Goal: Task Accomplishment & Management: Manage account settings

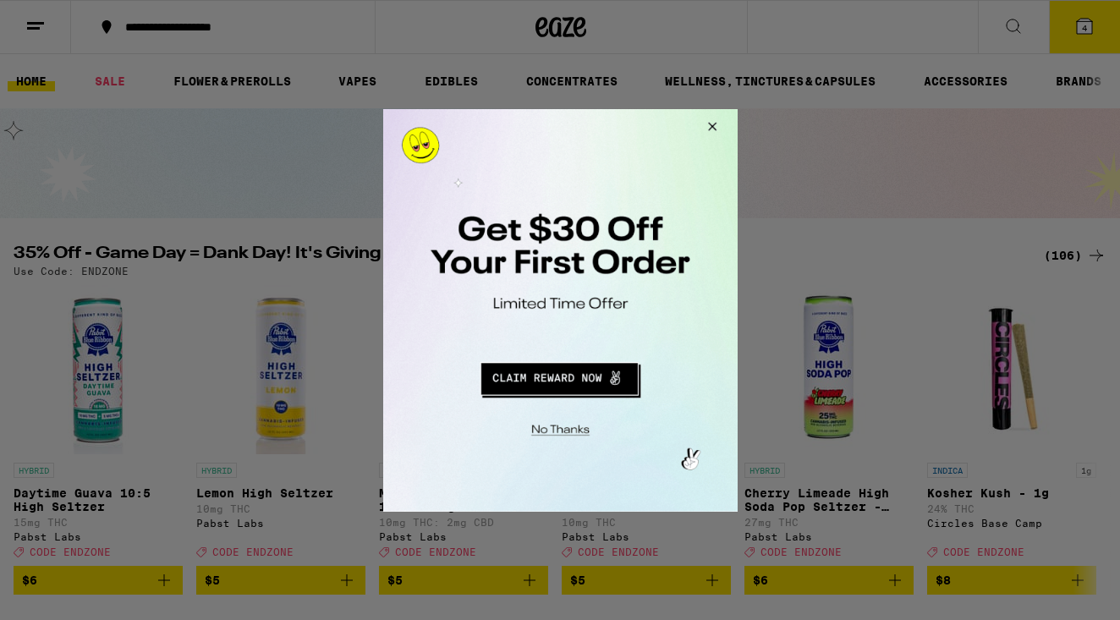
click at [715, 123] on button "Close Modal" at bounding box center [709, 128] width 46 height 41
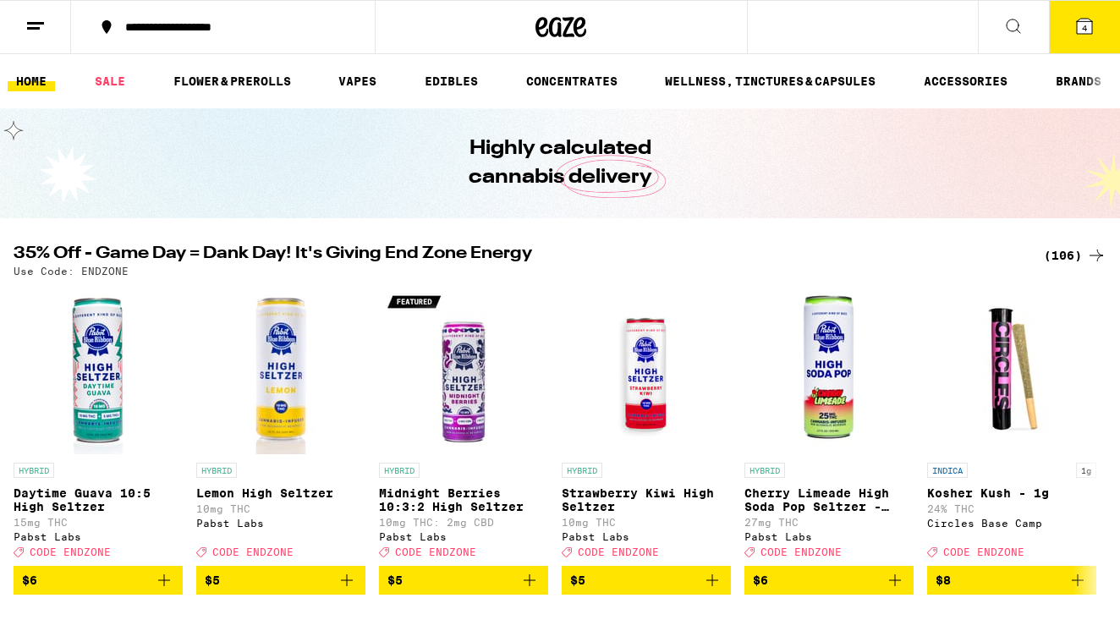
click at [44, 26] on icon at bounding box center [35, 26] width 20 height 20
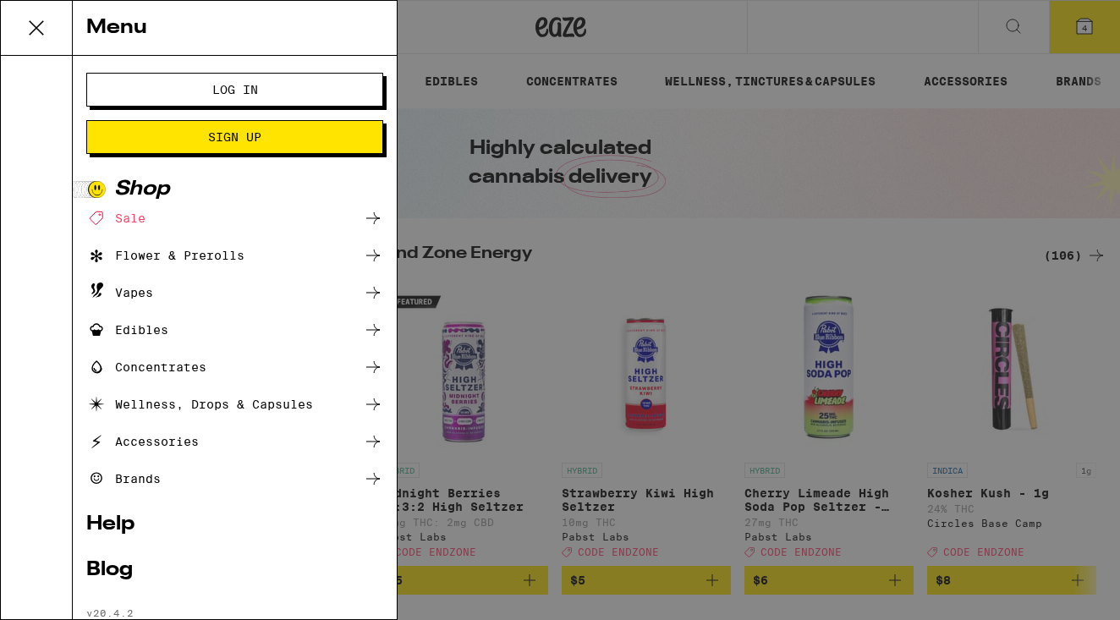
click at [205, 82] on button "Log In" at bounding box center [234, 90] width 297 height 34
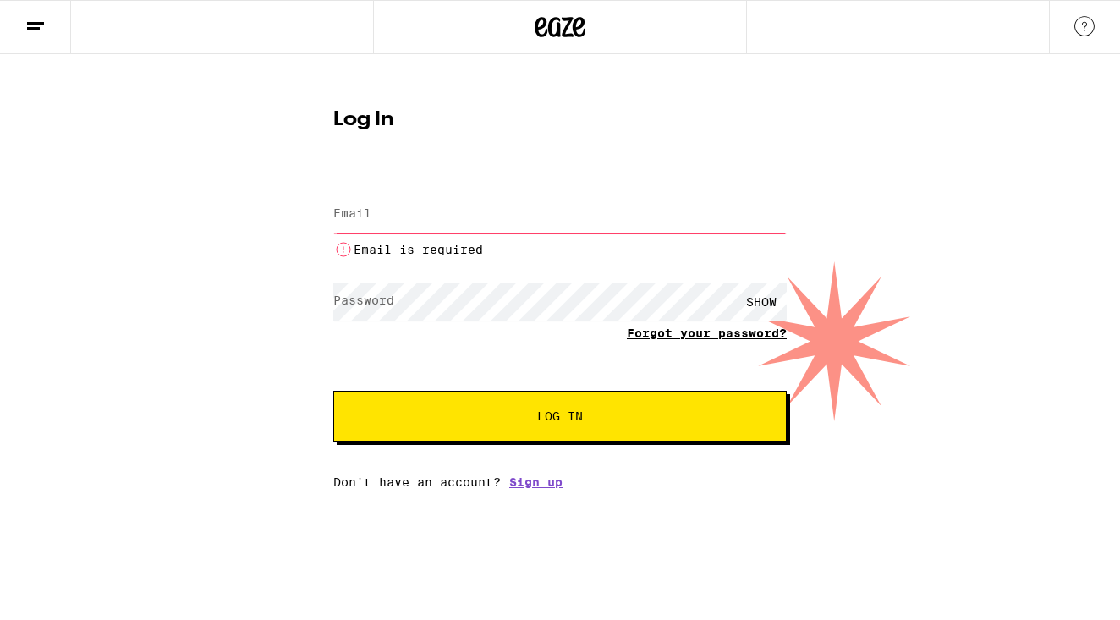
click at [728, 316] on form "Email Email Email is required Password Password SHOW Forgot your password? Log …" at bounding box center [560, 307] width 454 height 269
click at [380, 228] on input "Email" at bounding box center [560, 214] width 454 height 38
click at [570, 422] on span "Log In" at bounding box center [560, 416] width 46 height 12
click at [524, 487] on link "Sign up" at bounding box center [535, 483] width 53 height 14
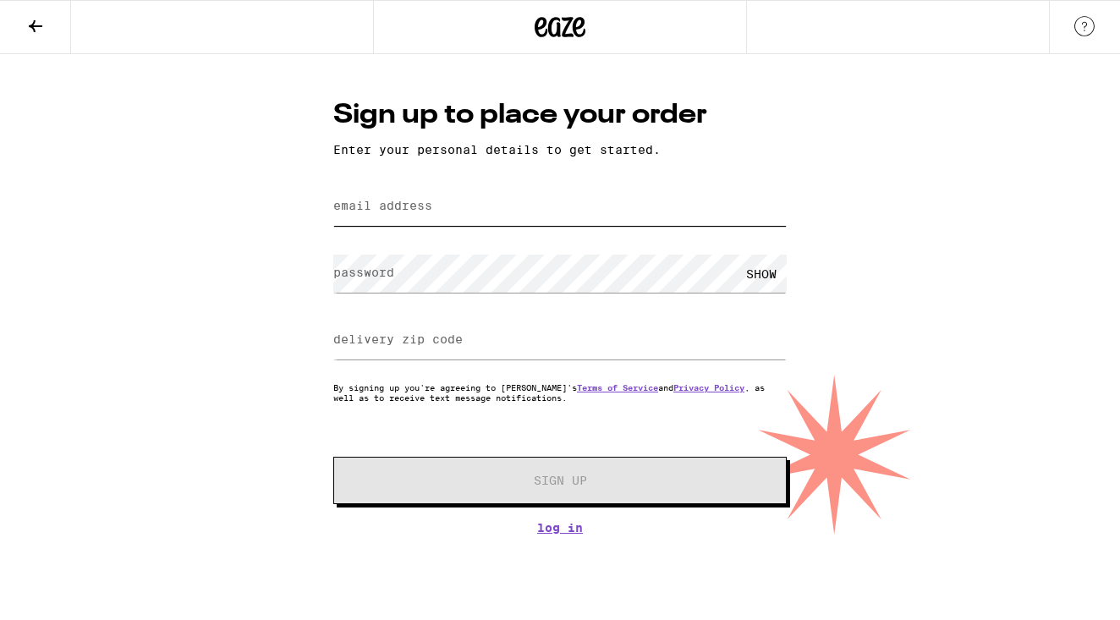
type input "[EMAIL_ADDRESS][DOMAIN_NAME]"
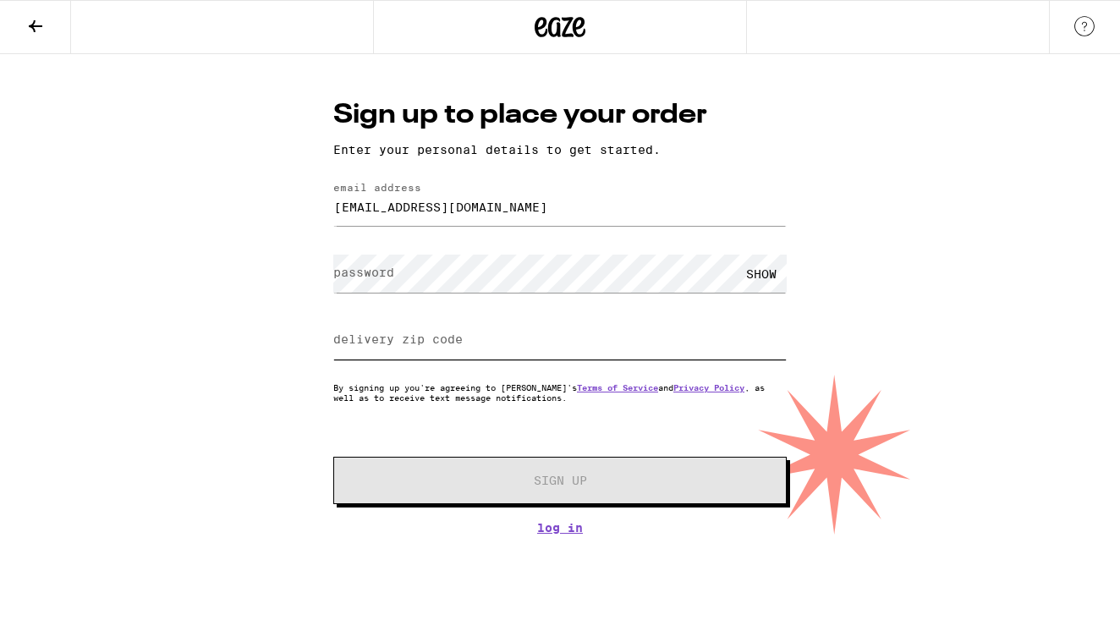
type input "90035"
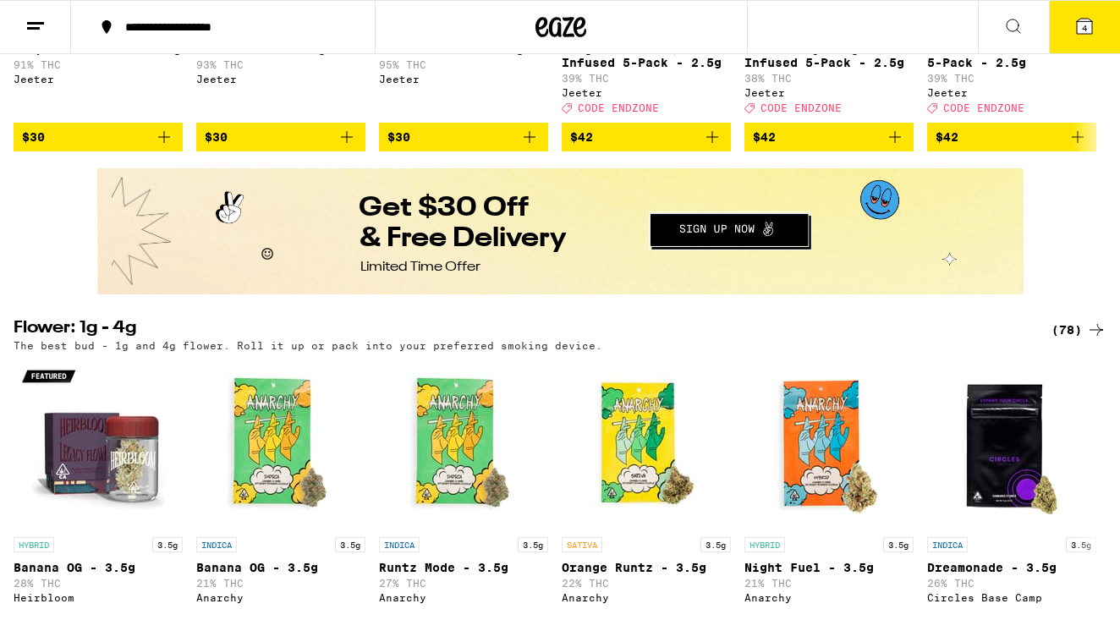
scroll to position [727, 0]
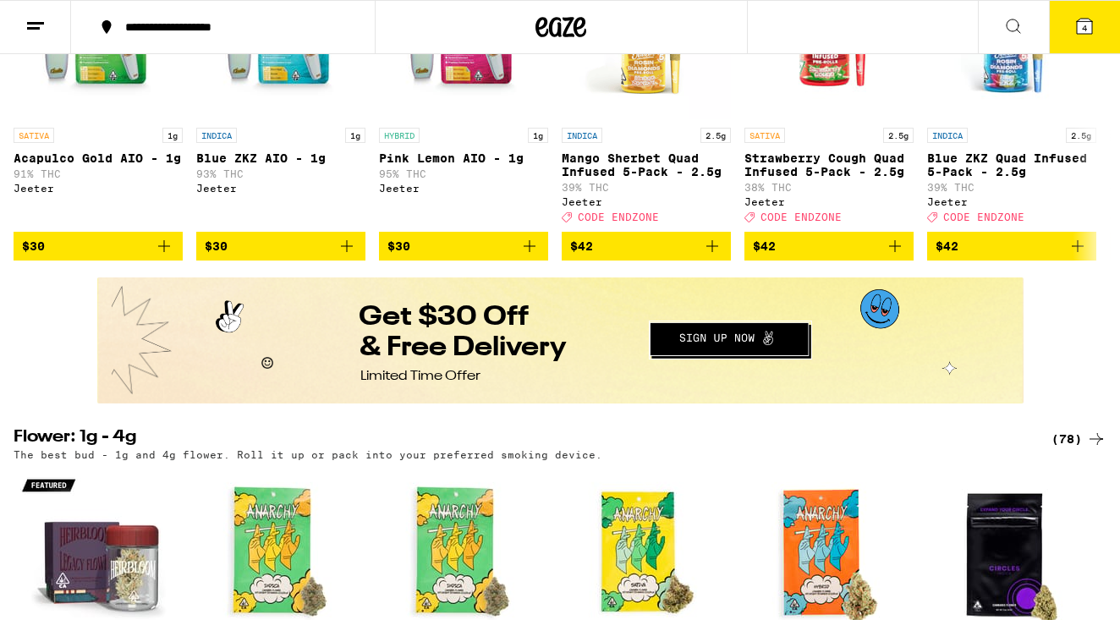
click at [29, 28] on line at bounding box center [33, 28] width 13 height 0
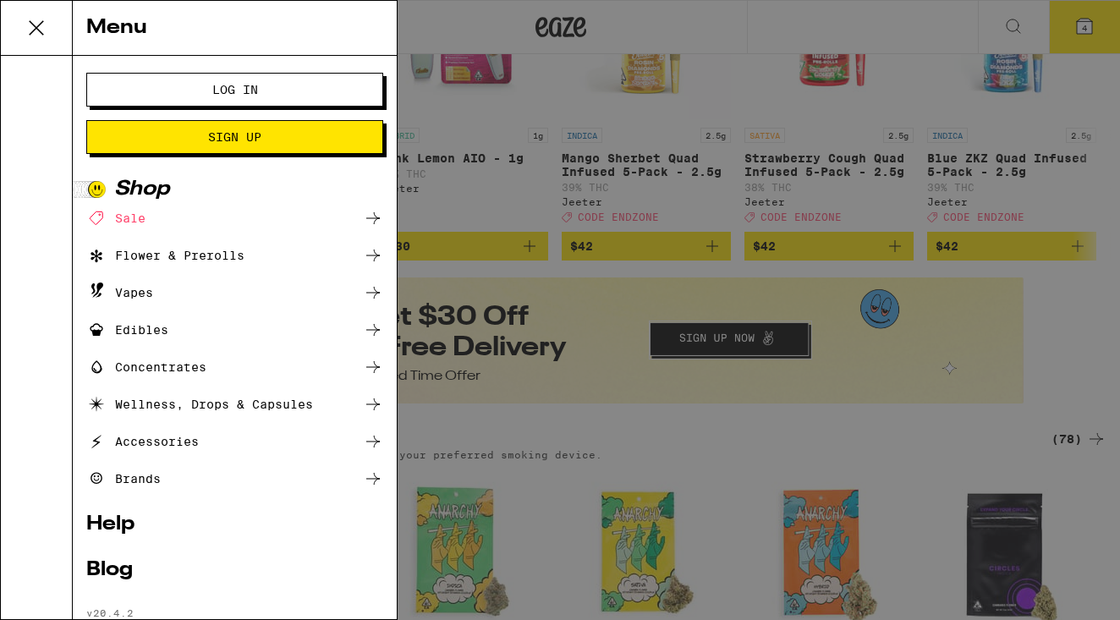
click at [246, 140] on span "Sign Up" at bounding box center [234, 137] width 53 height 12
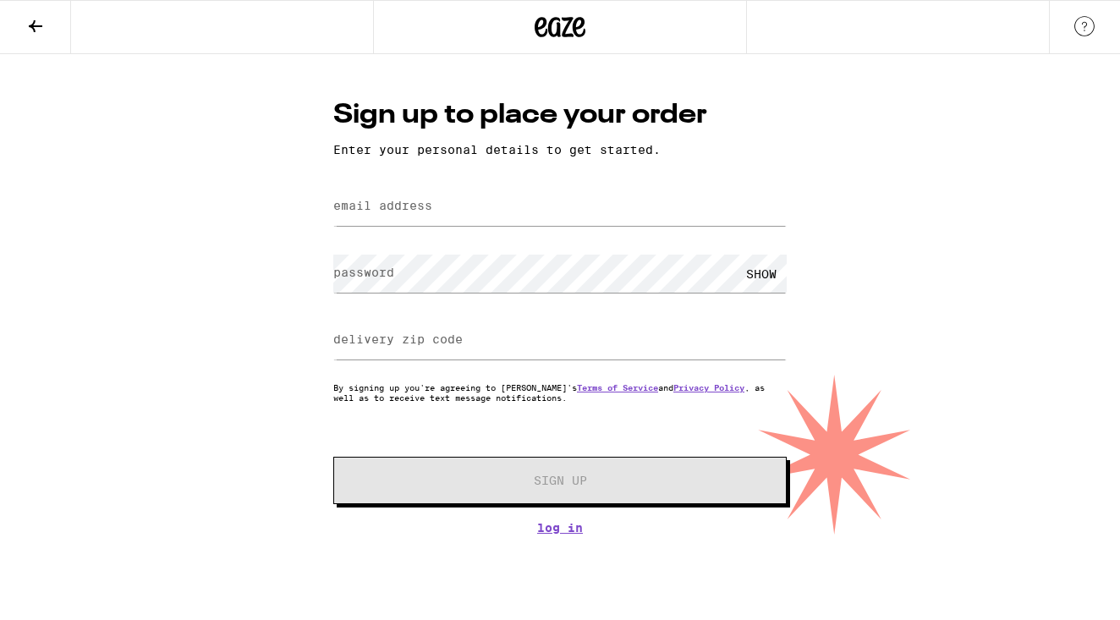
click at [377, 210] on label "email address" at bounding box center [382, 206] width 99 height 14
type input "barbaraspark1@icloud,com"
type input "barbaraspark1@icloud.com"
click at [383, 275] on label "password" at bounding box center [363, 273] width 61 height 14
click at [762, 274] on div "SHOW" at bounding box center [761, 274] width 51 height 38
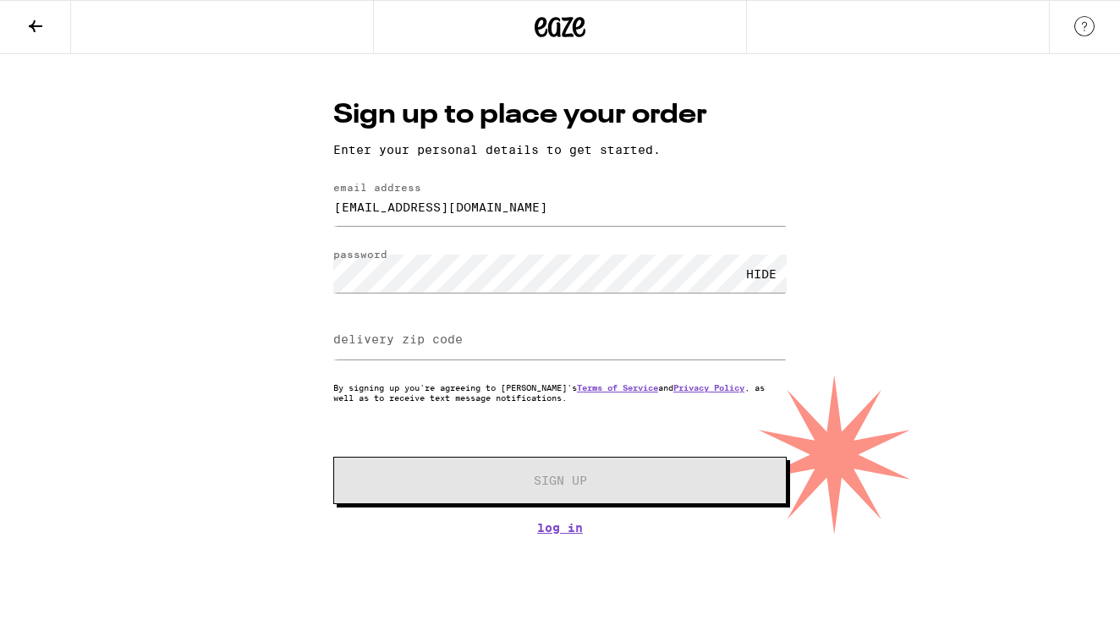
click at [762, 274] on div "HIDE" at bounding box center [761, 274] width 51 height 38
click at [452, 346] on label "delivery zip code" at bounding box center [397, 340] width 129 height 14
type input "90035"
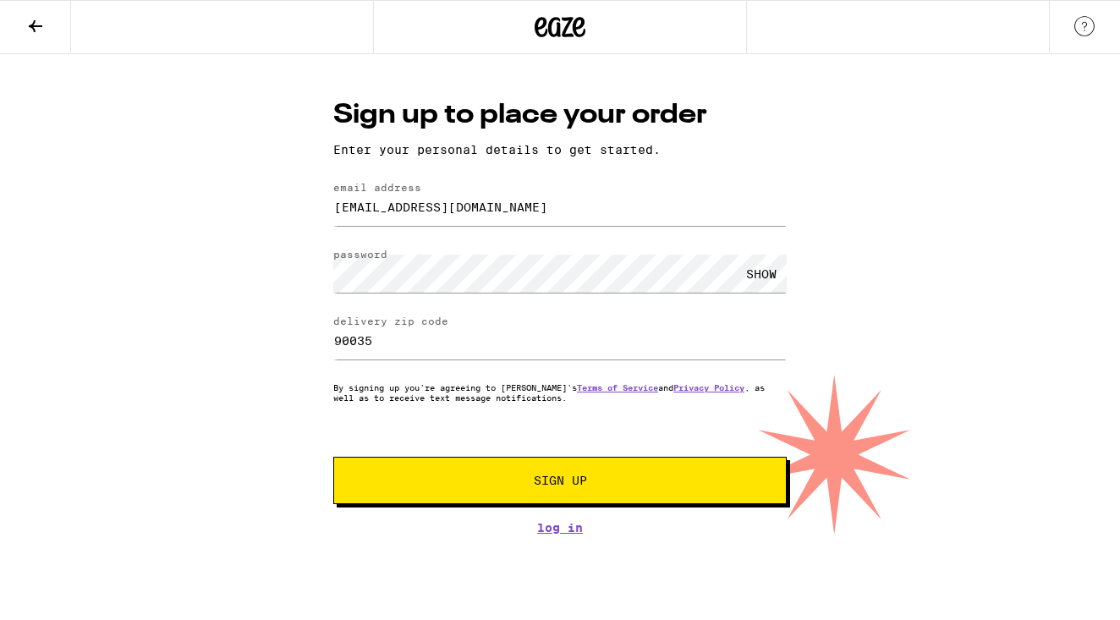
click at [562, 485] on span "Sign Up" at bounding box center [560, 481] width 53 height 12
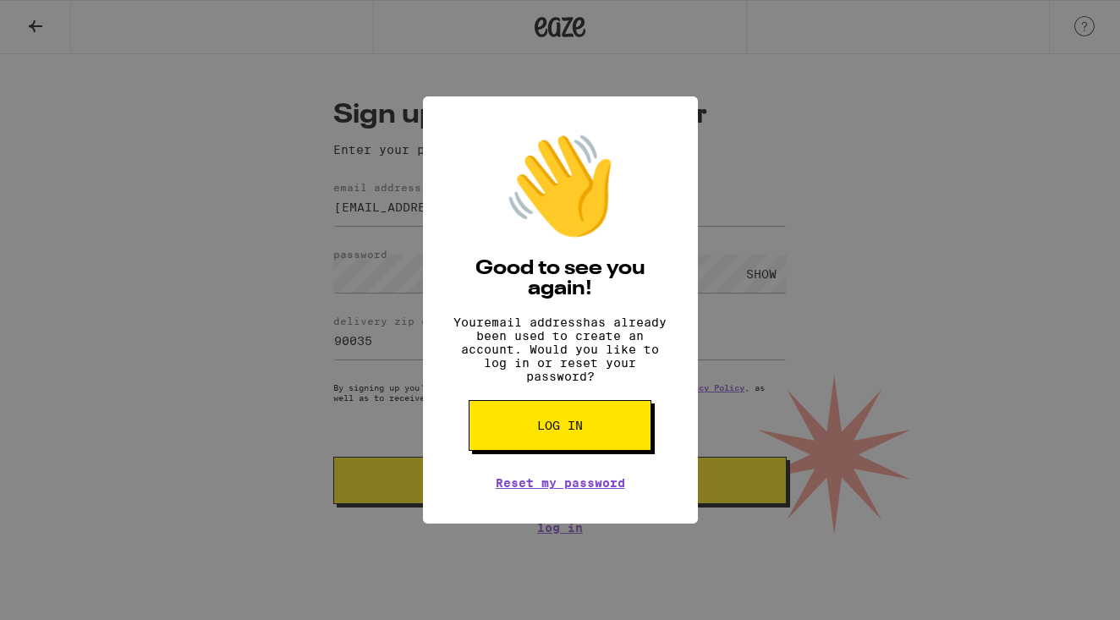
click at [592, 445] on button "Log in" at bounding box center [560, 425] width 183 height 51
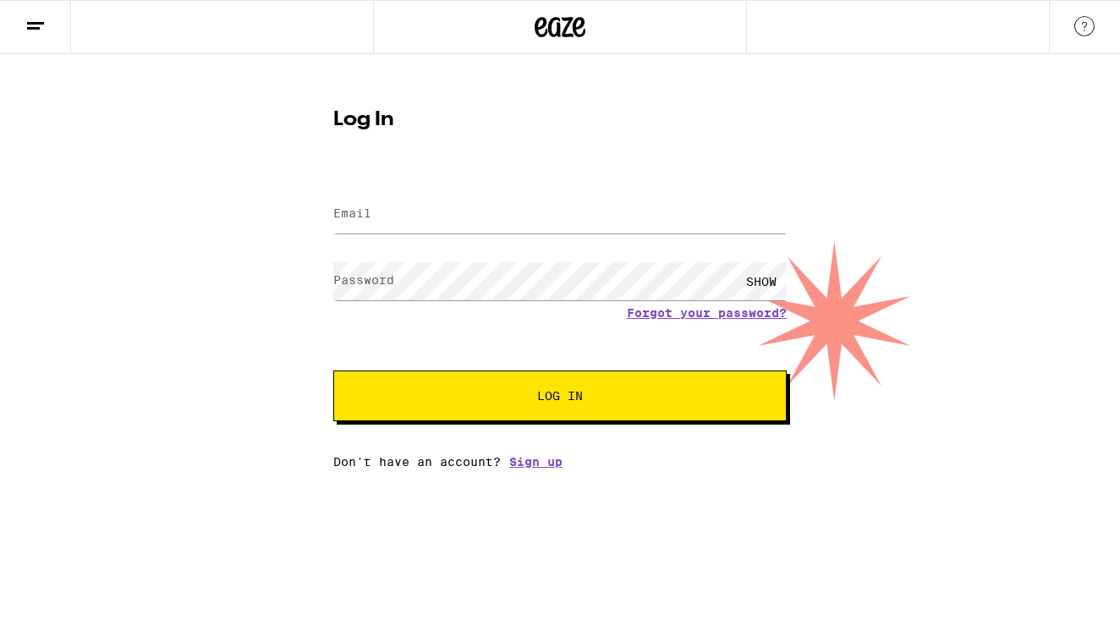
click at [566, 400] on span "Log In" at bounding box center [560, 396] width 46 height 12
click at [566, 400] on button "Log In" at bounding box center [560, 396] width 454 height 51
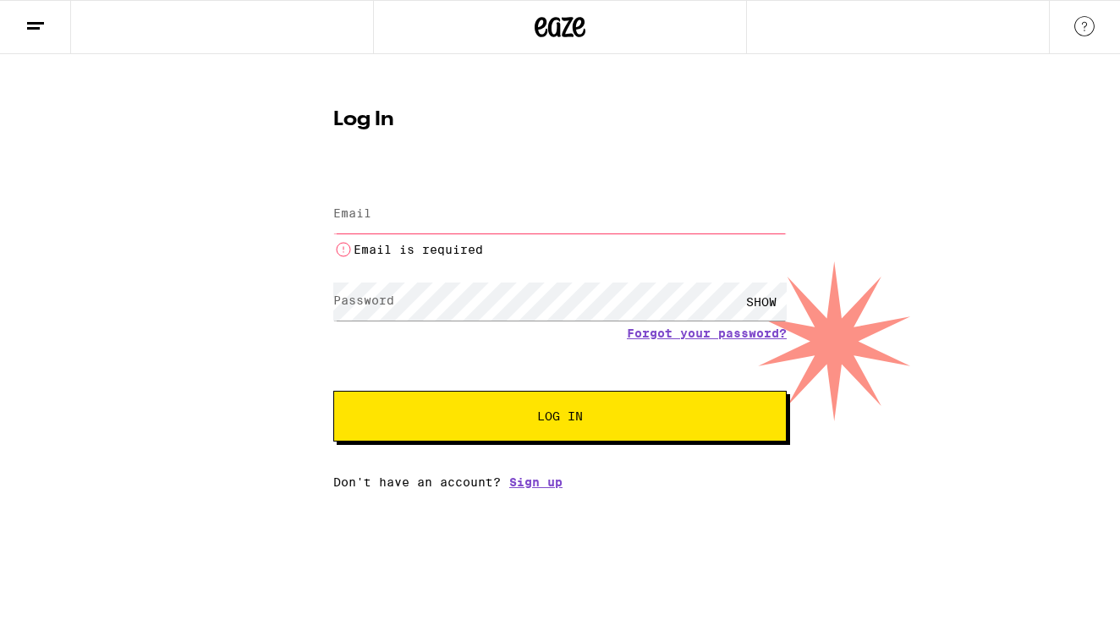
click at [195, 276] on div "Log In Email Email Email is required Password Password SHOW Forgot your passwor…" at bounding box center [560, 271] width 1120 height 435
click at [349, 303] on label "Password" at bounding box center [363, 301] width 61 height 14
click at [543, 415] on span "Log In" at bounding box center [560, 416] width 46 height 12
type input "barbaraspark1@icloud.com"
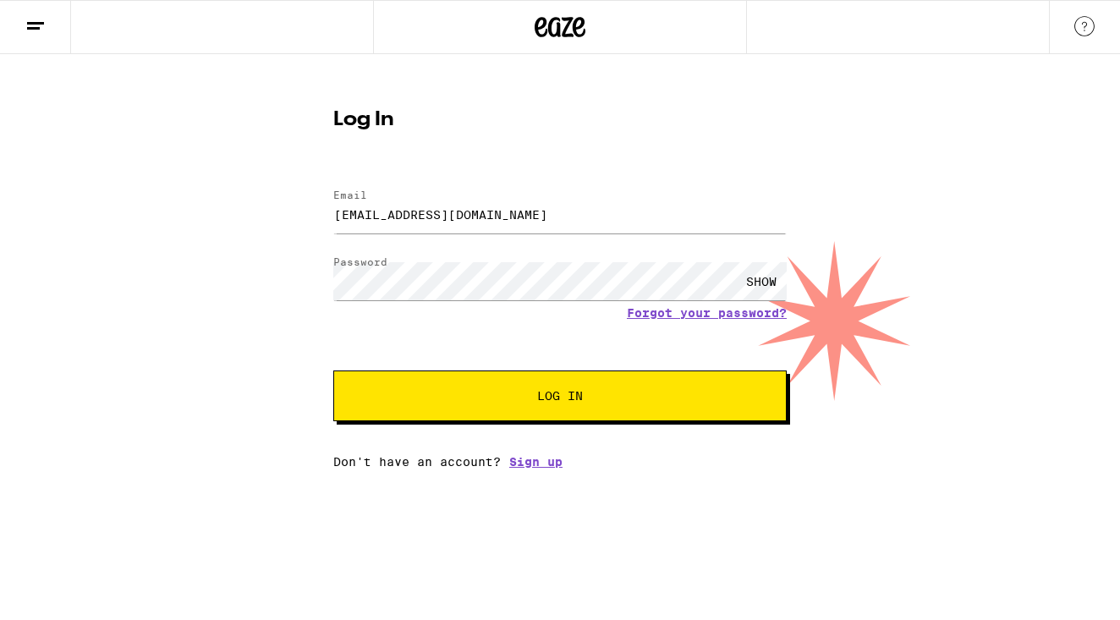
click at [582, 399] on span "Log In" at bounding box center [560, 396] width 46 height 12
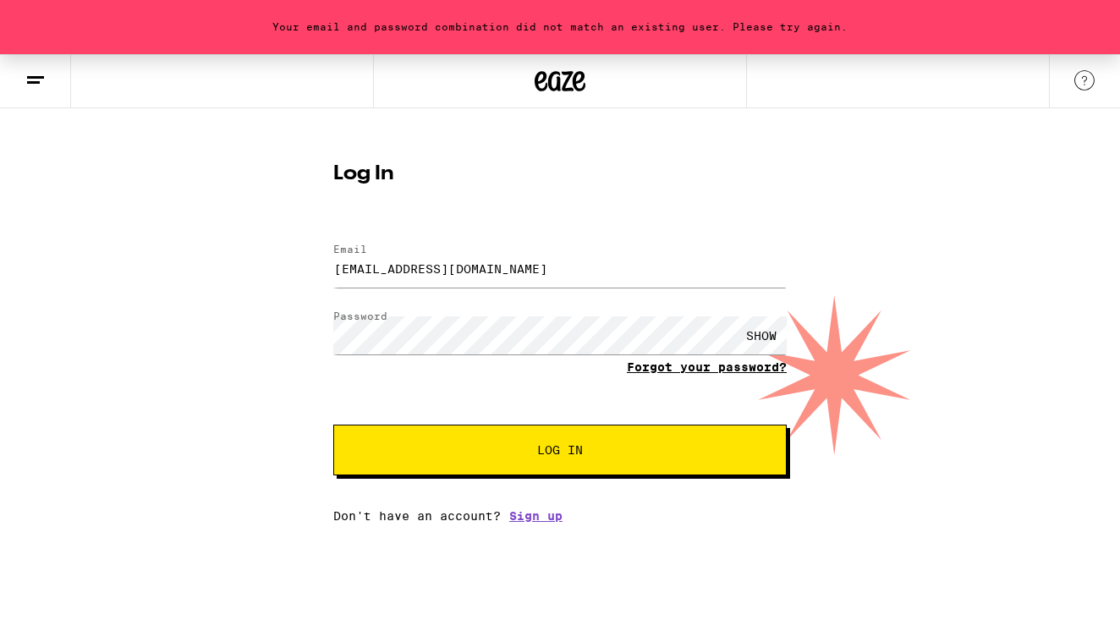
click at [728, 368] on link "Forgot your password?" at bounding box center [707, 367] width 160 height 14
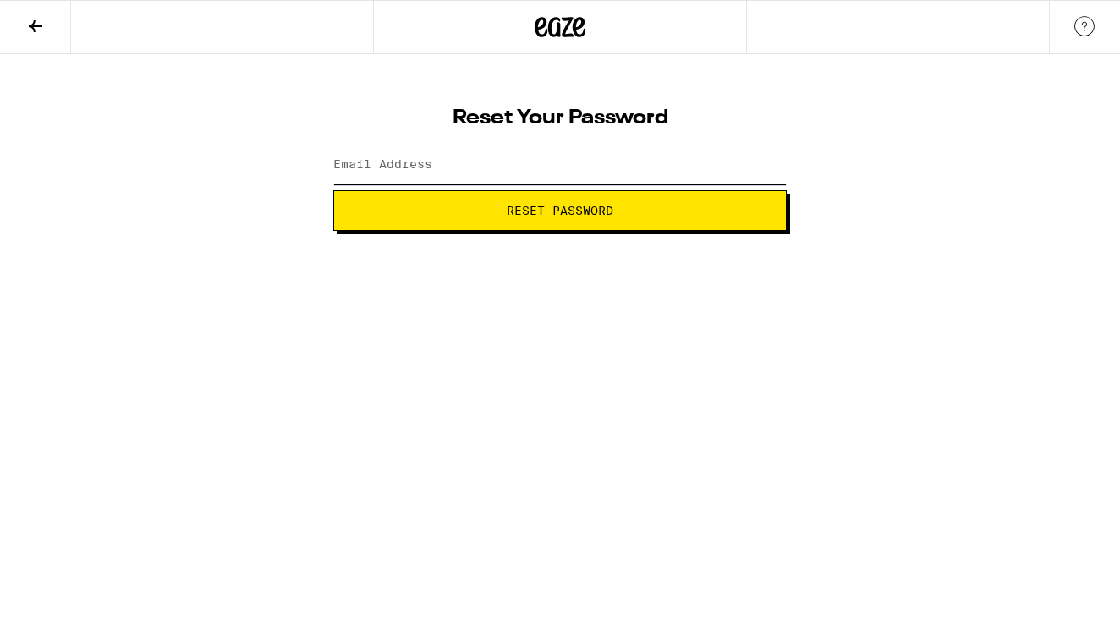
click at [389, 176] on input "Email Address" at bounding box center [560, 165] width 454 height 38
type input "[EMAIL_ADDRESS][DOMAIN_NAME]"
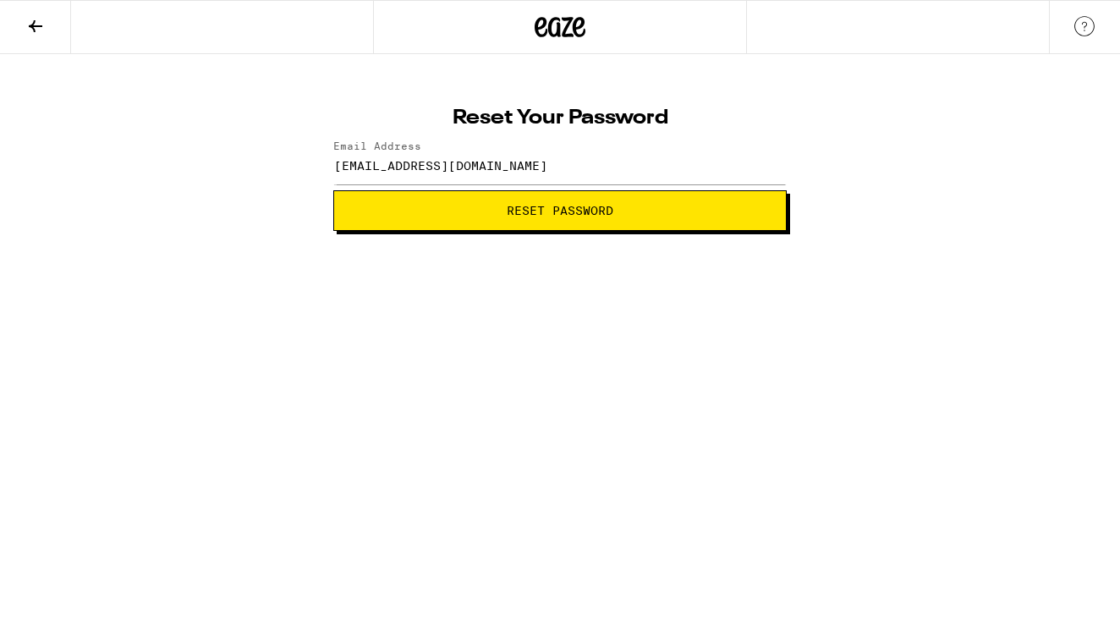
click at [527, 212] on span "Reset Password" at bounding box center [560, 211] width 107 height 12
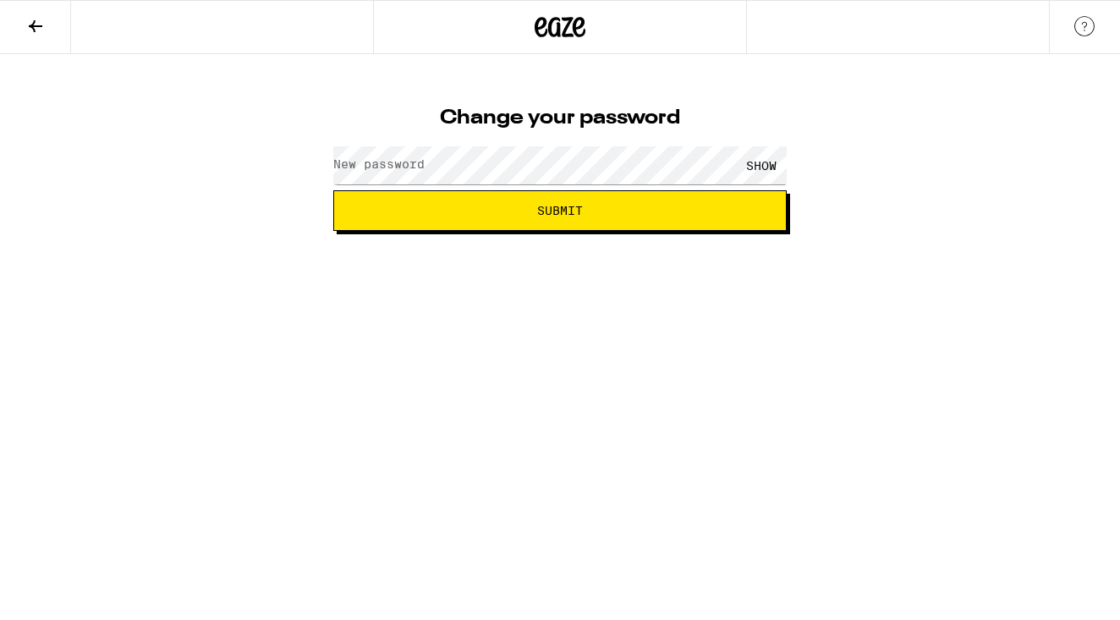
click at [349, 169] on label "New password" at bounding box center [378, 164] width 91 height 14
click at [768, 158] on div "SHOW" at bounding box center [761, 165] width 51 height 38
click at [768, 158] on div "HIDE" at bounding box center [761, 165] width 51 height 38
click at [557, 208] on span "Submit" at bounding box center [560, 211] width 46 height 12
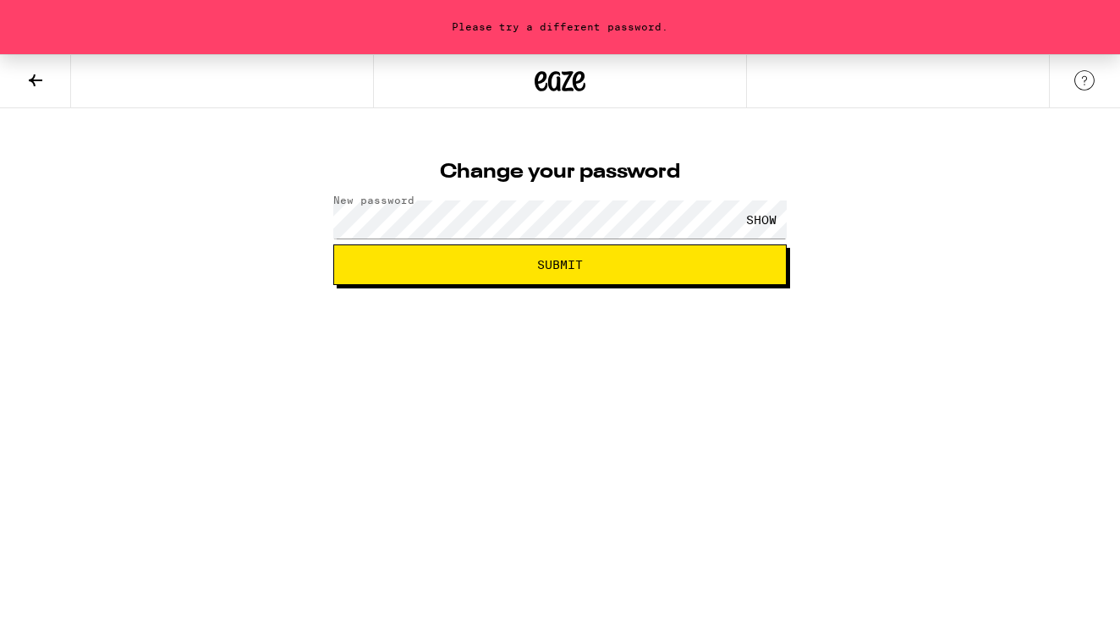
click at [566, 269] on span "Submit" at bounding box center [560, 265] width 46 height 12
click at [775, 217] on div "SHOW" at bounding box center [761, 220] width 51 height 38
click at [775, 217] on div "HIDE" at bounding box center [761, 220] width 51 height 38
click at [569, 262] on span "Submit" at bounding box center [560, 265] width 46 height 12
